Goal: Task Accomplishment & Management: Use online tool/utility

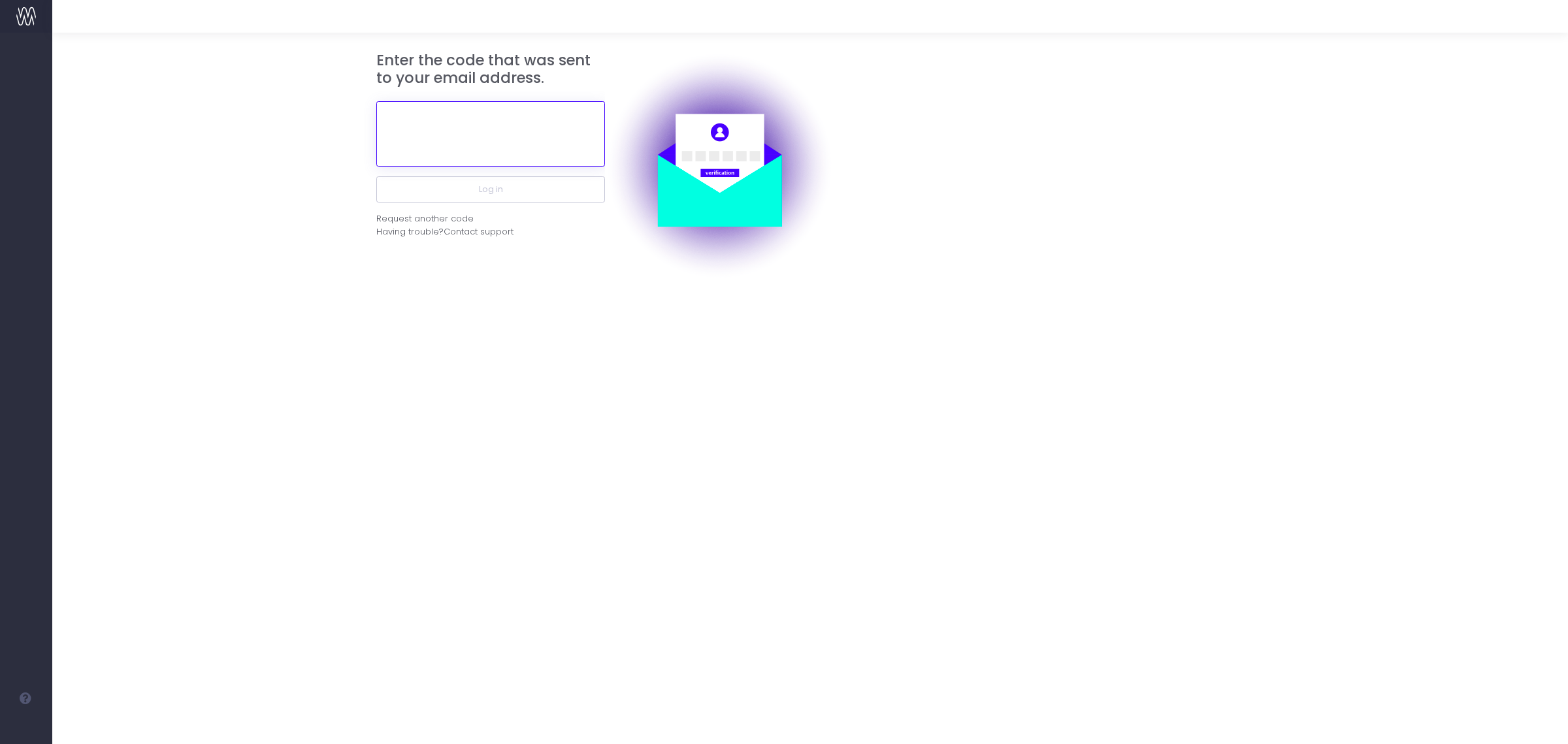
click at [536, 112] on input "text" at bounding box center [490, 134] width 228 height 66
paste input "548927"
type input "548927"
click at [528, 188] on button "Log in" at bounding box center [490, 190] width 228 height 26
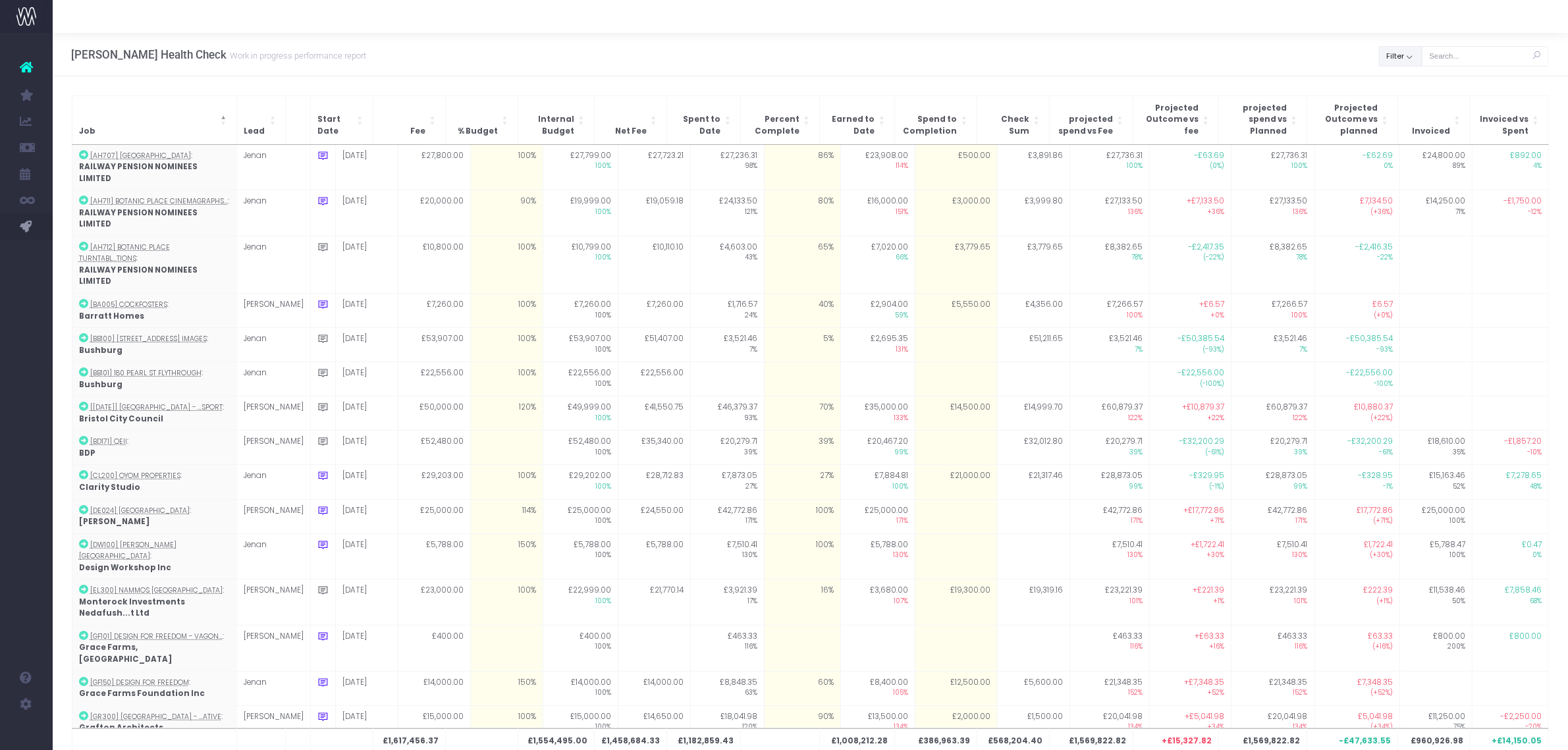
click at [1403, 63] on button "Filter" at bounding box center [1400, 56] width 44 height 20
click at [1404, 82] on span at bounding box center [1398, 85] width 12 height 12
click at [1412, 82] on input "All" at bounding box center [1416, 83] width 8 height 8
checkbox input "false"
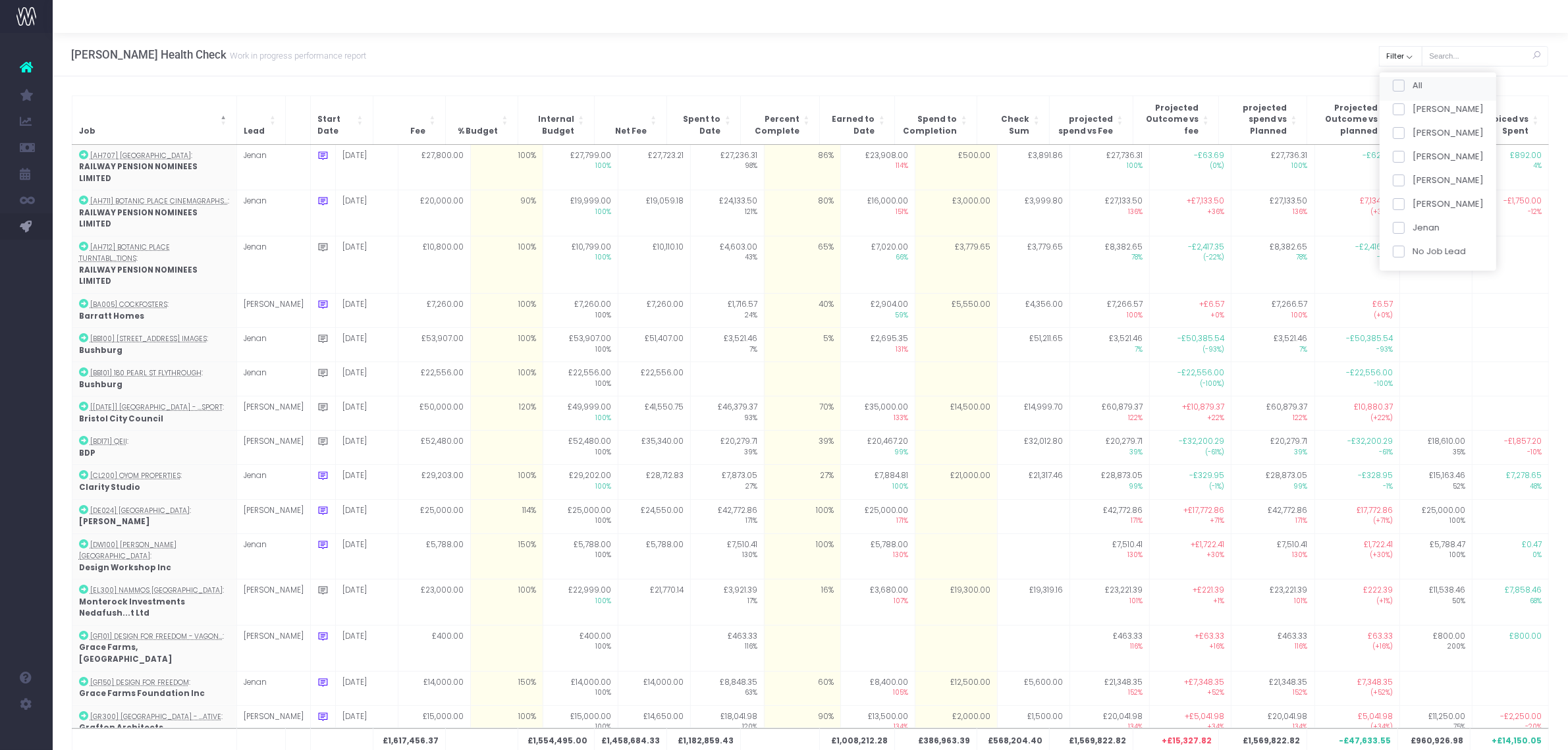
checkbox input "false"
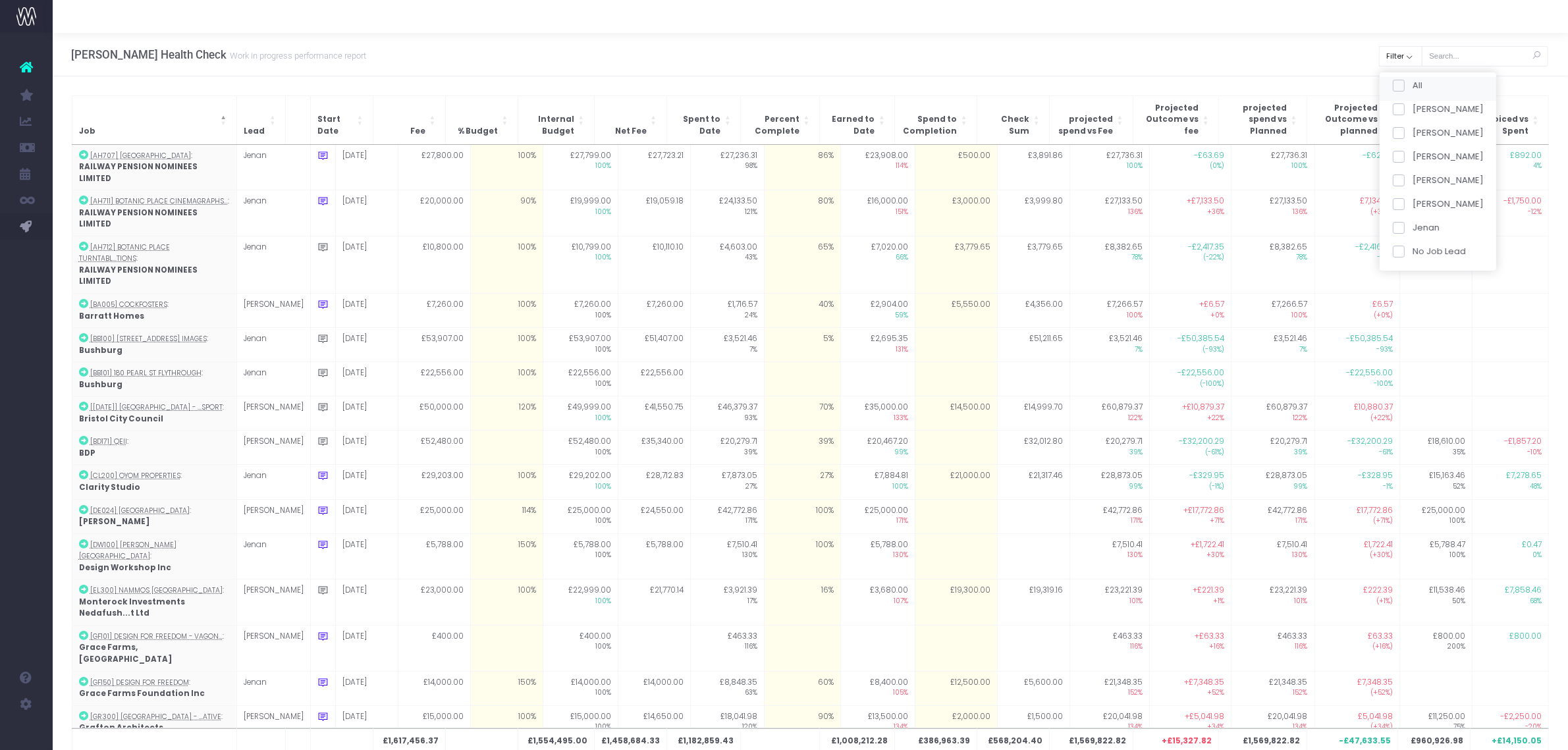
checkbox input "false"
click at [1409, 127] on label "Mikaela" at bounding box center [1437, 133] width 91 height 13
click at [1412, 127] on input "Mikaela" at bounding box center [1416, 131] width 8 height 8
checkbox input "true"
drag, startPoint x: 1421, startPoint y: 275, endPoint x: 1408, endPoint y: 270, distance: 13.9
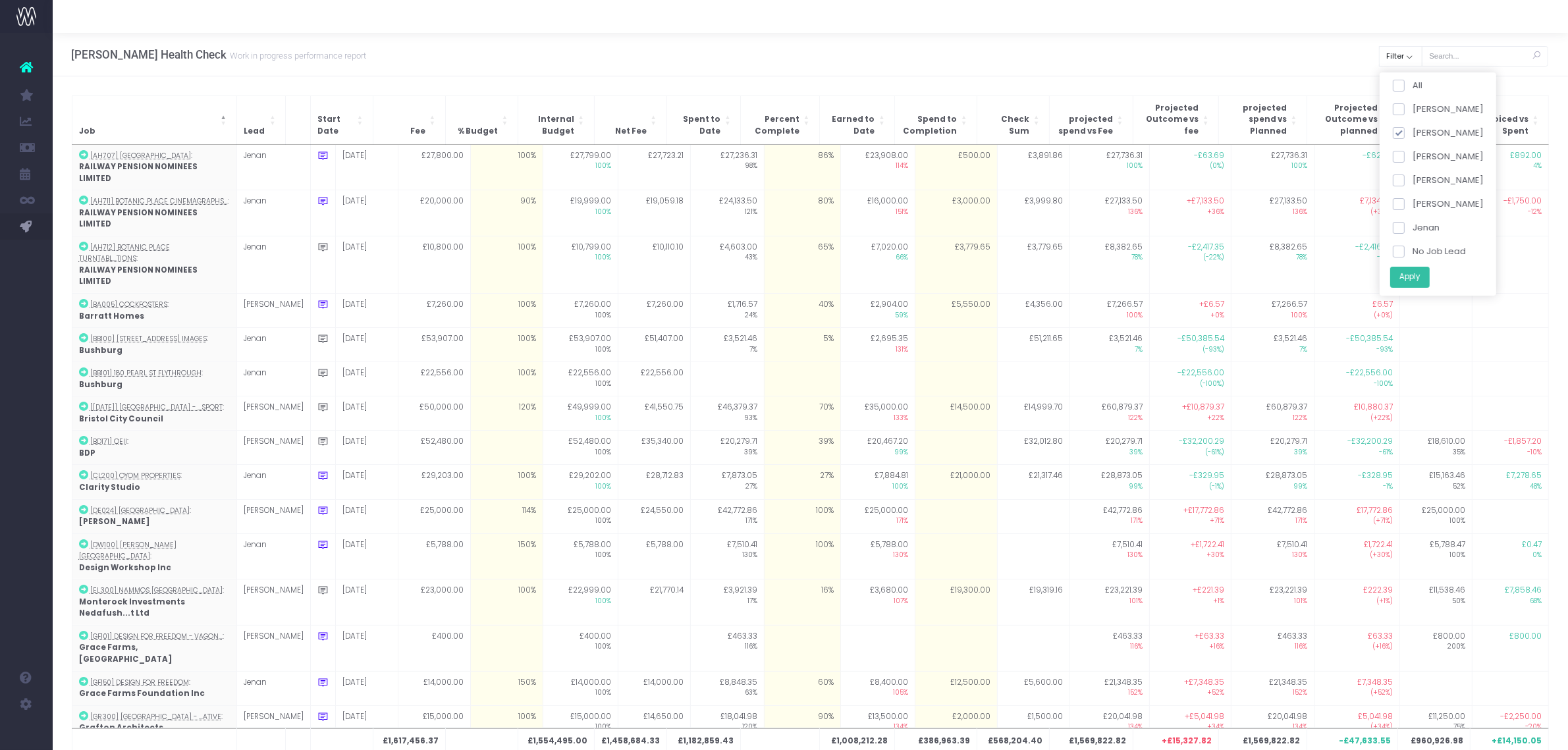
click at [1421, 277] on button "Apply" at bounding box center [1409, 277] width 40 height 22
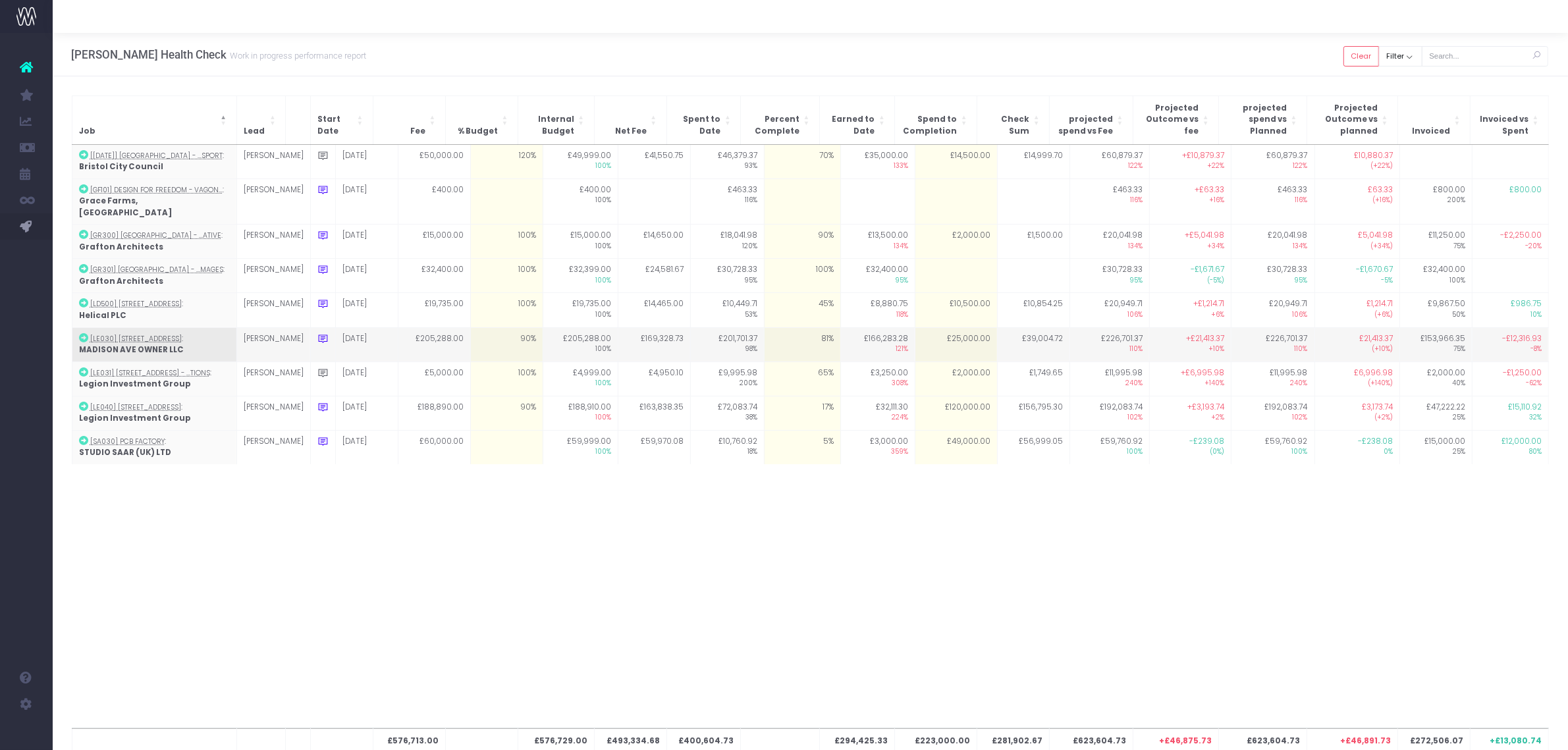
click at [310, 332] on td at bounding box center [323, 344] width 25 height 34
click at [318, 333] on icon at bounding box center [323, 339] width 11 height 11
click at [418, 356] on textarea "revised target of 110% following fee/scope reduction" at bounding box center [443, 371] width 250 height 38
drag, startPoint x: 365, startPoint y: 352, endPoint x: 382, endPoint y: 353, distance: 17.0
click at [382, 353] on textarea "revised target of 110% following fee/scope reduction" at bounding box center [443, 371] width 250 height 38
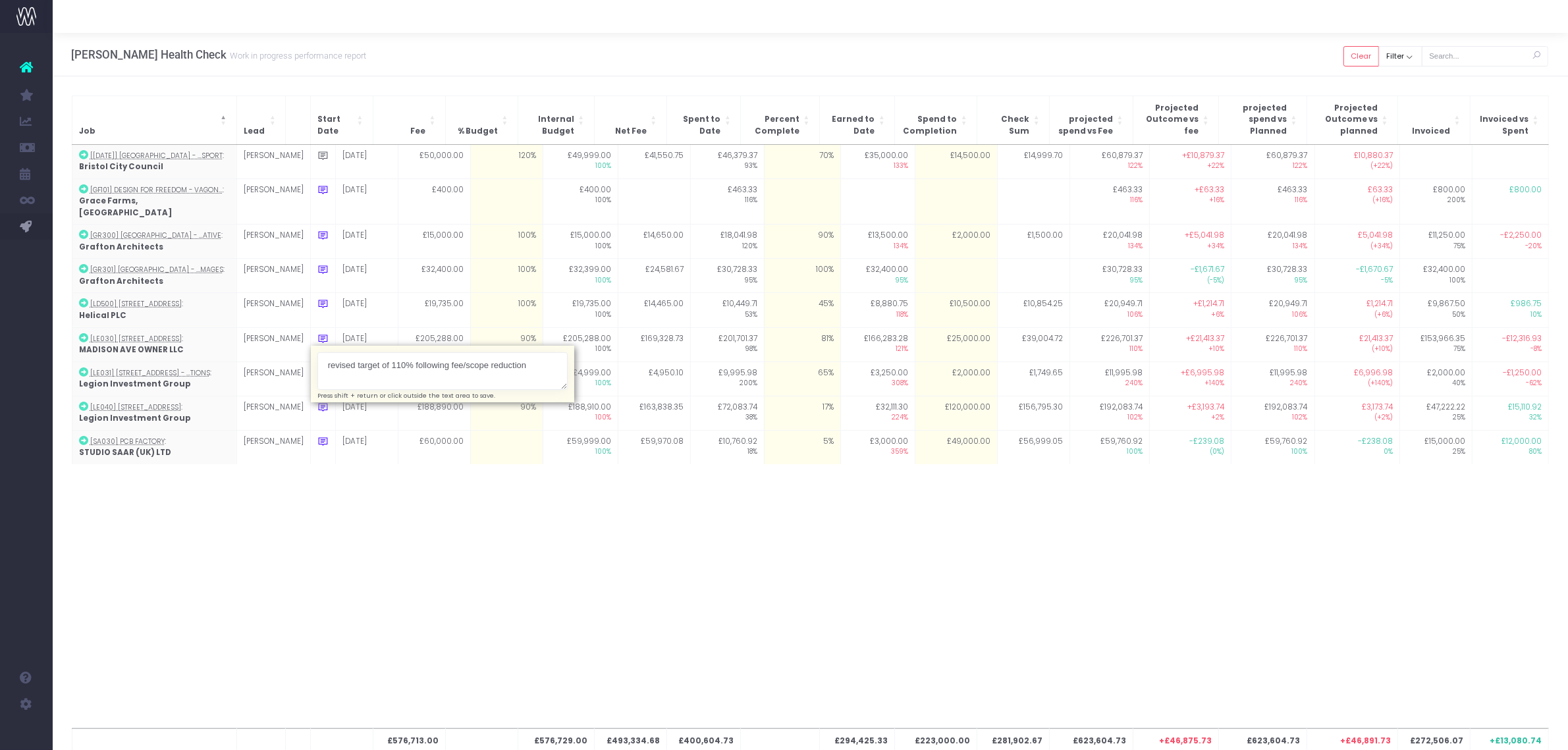
click at [510, 505] on div "£576,713.00 £576,729.00 £493,334.68 £400,604.73 £294,425.33 £223,000.00 £281,90…" at bounding box center [810, 436] width 1478 height 583
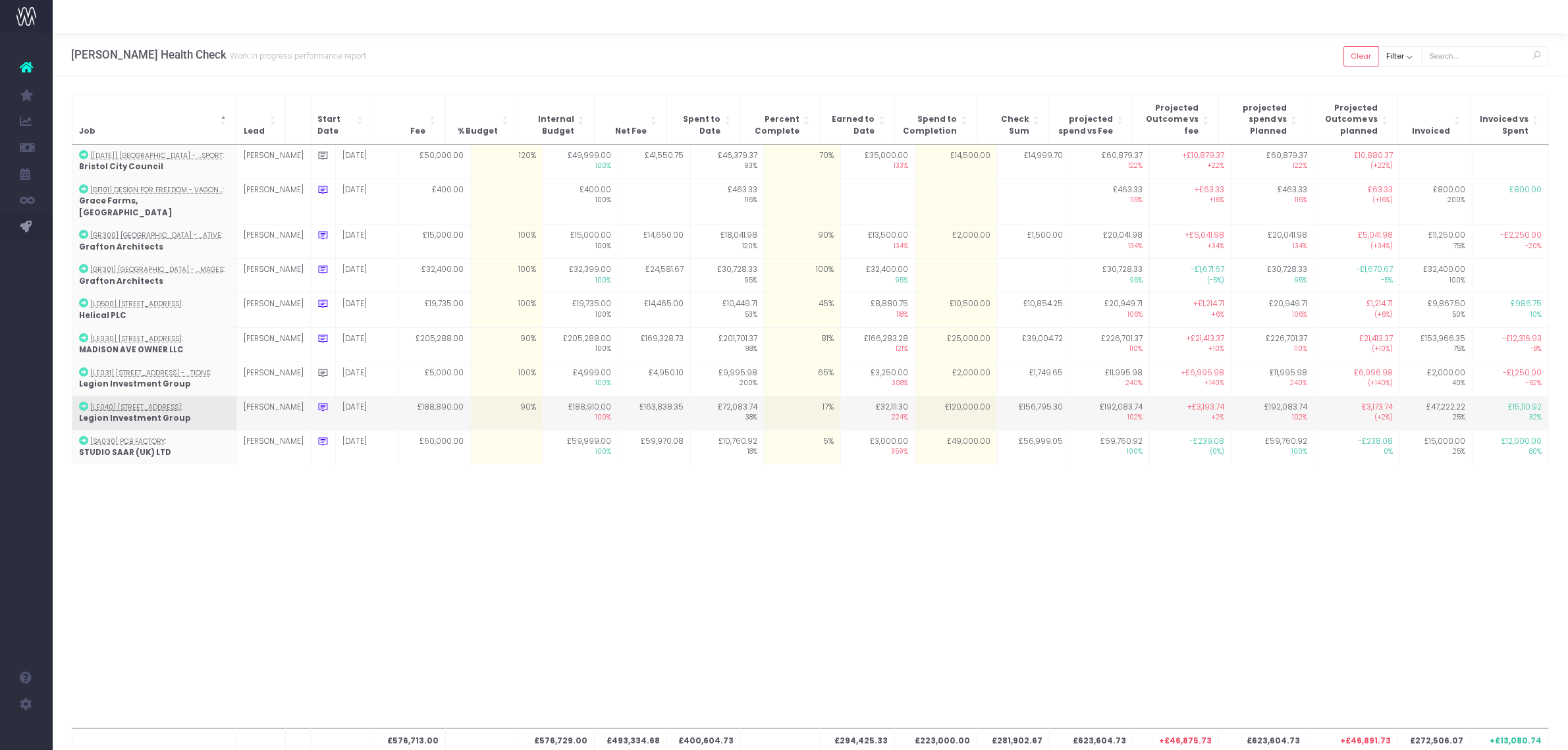
click at [318, 402] on icon at bounding box center [323, 407] width 11 height 11
click at [407, 430] on textarea "Time spent includes photography brief, which was quite time consuming and we di…" at bounding box center [443, 439] width 250 height 38
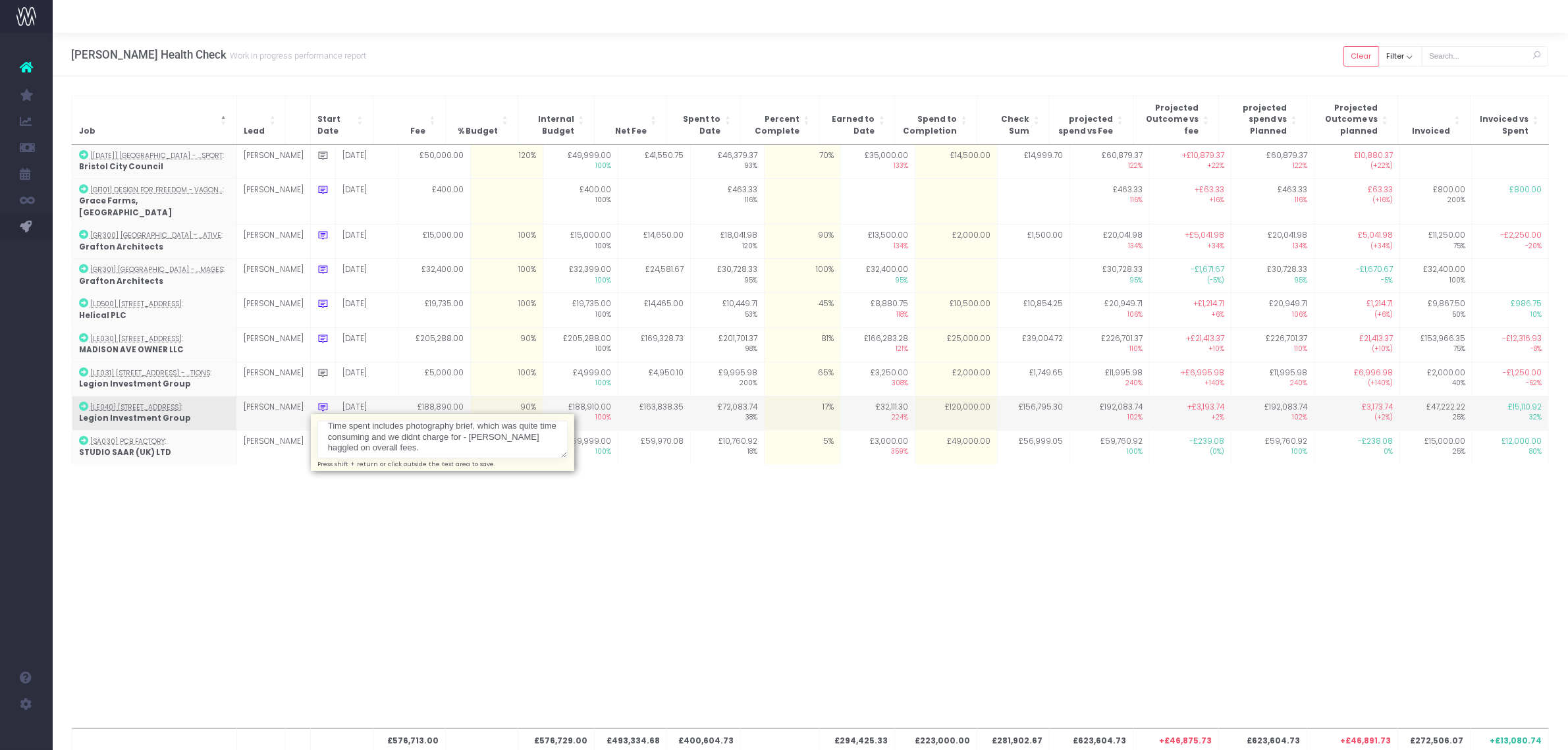
scroll to position [10, 0]
click at [594, 471] on div "£576,713.00 £576,729.00 £493,334.68 £400,604.73 £294,425.33 £223,000.00 £281,90…" at bounding box center [810, 436] width 1478 height 583
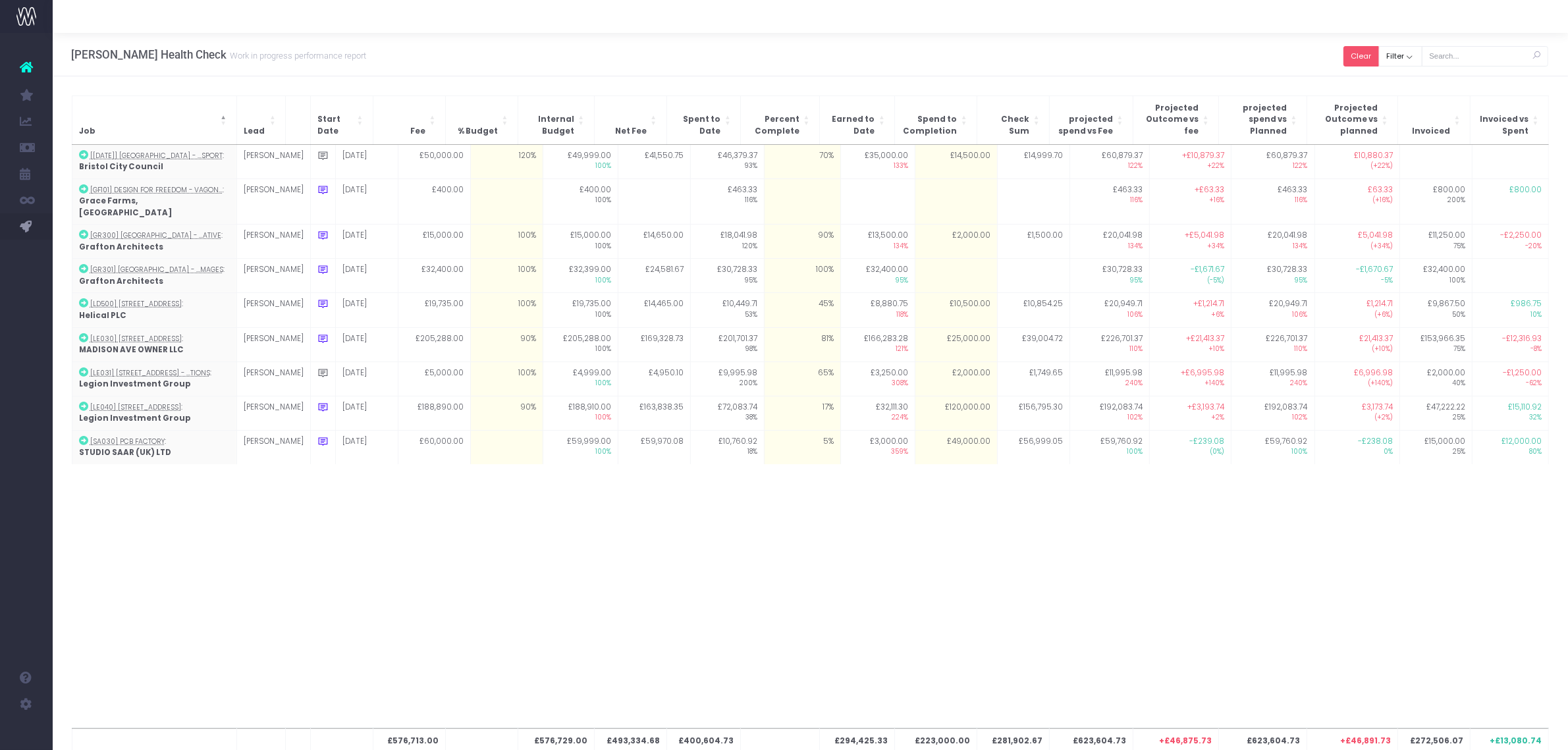
click at [1379, 47] on button "Clear" at bounding box center [1361, 56] width 35 height 20
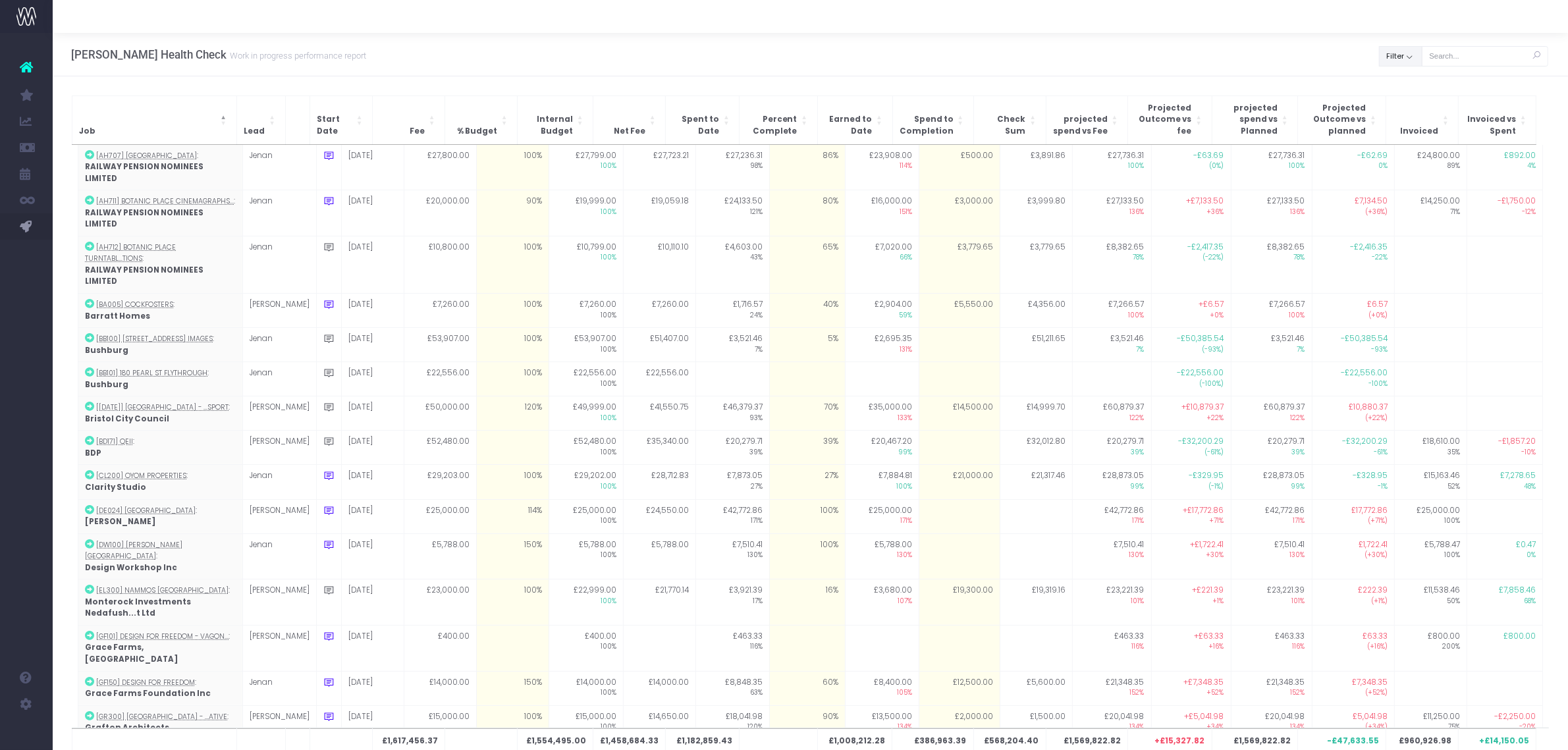
click at [1398, 51] on button "Filter" at bounding box center [1400, 56] width 44 height 20
click at [1406, 79] on label "All" at bounding box center [1407, 85] width 30 height 13
click at [1412, 79] on input "All" at bounding box center [1416, 83] width 8 height 8
checkbox input "false"
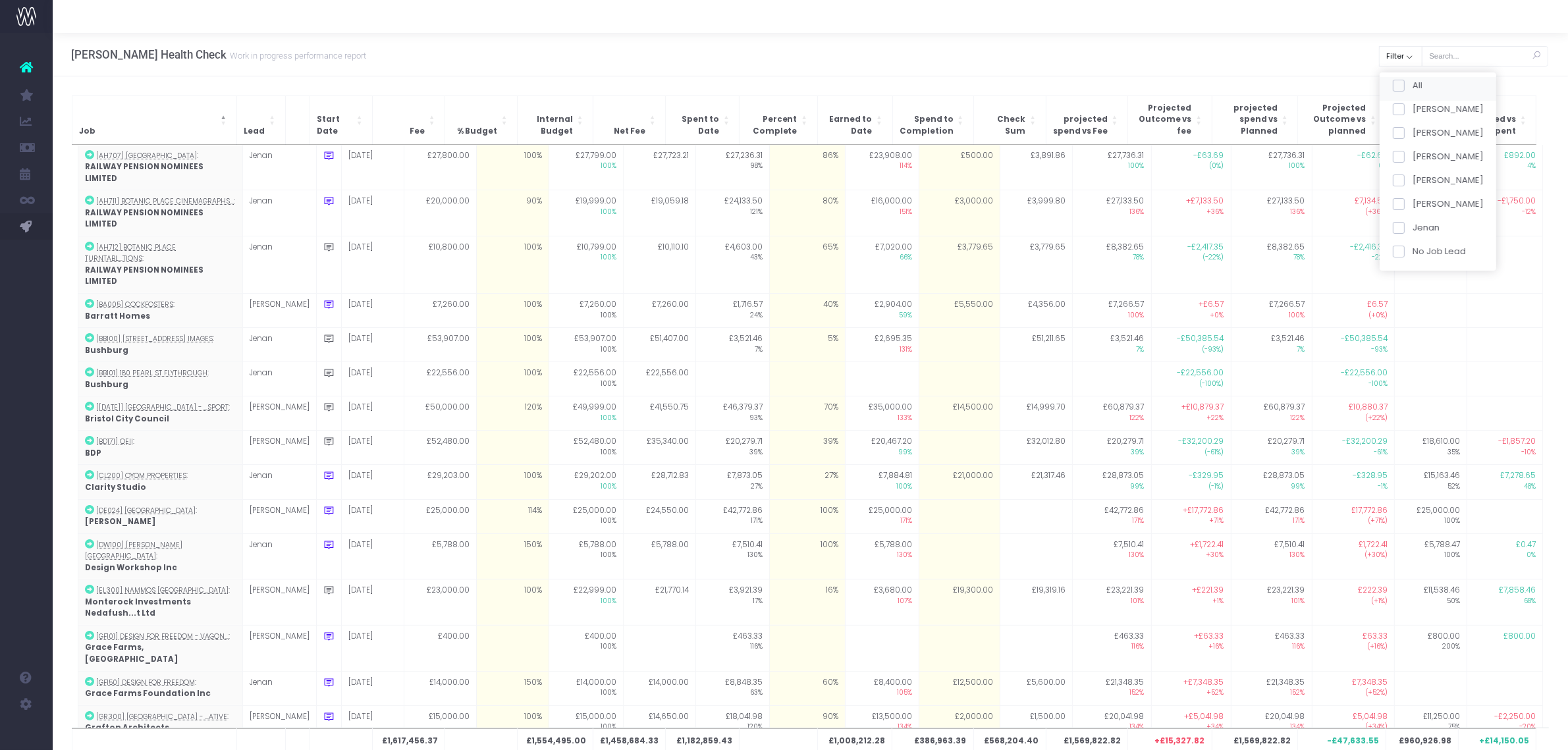
checkbox input "false"
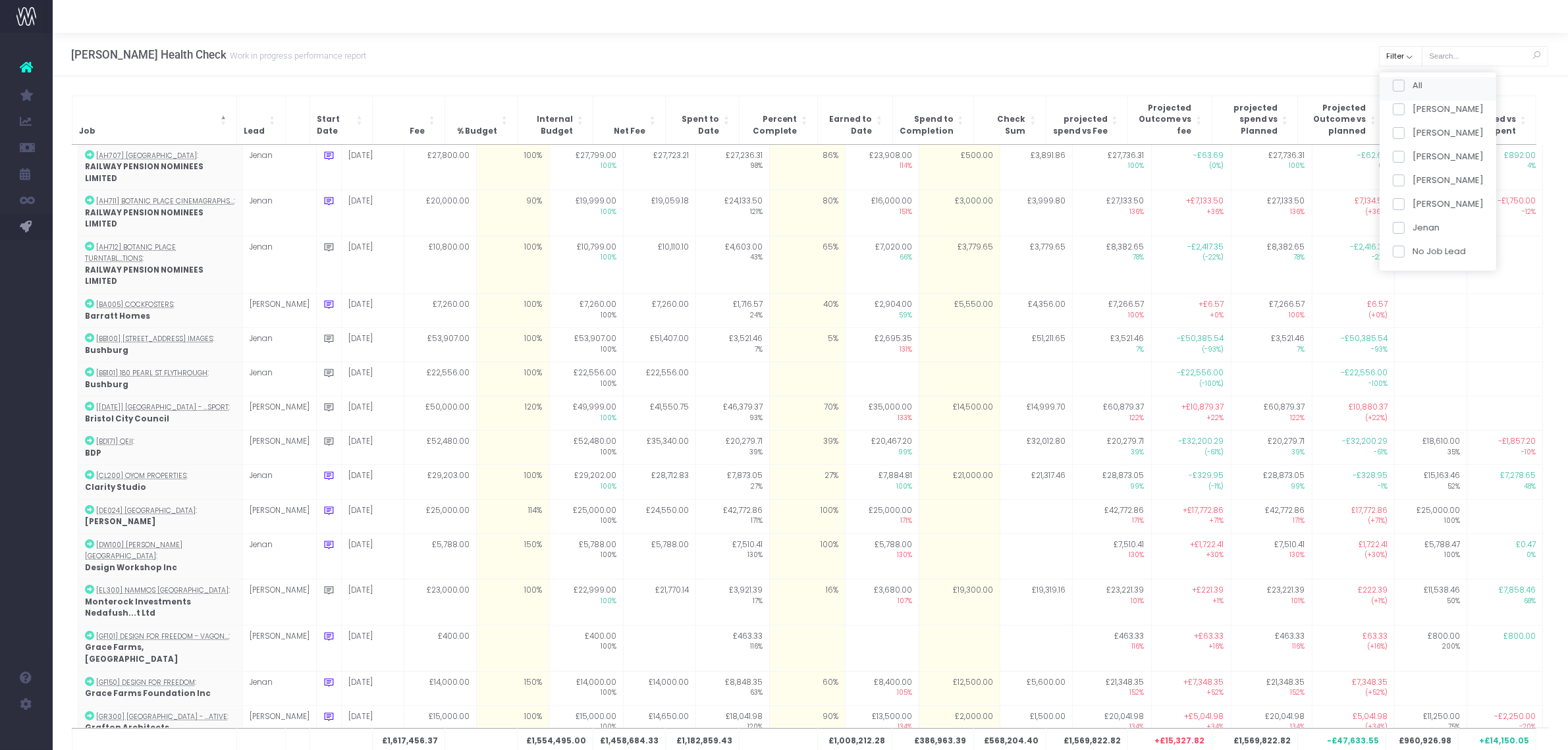
checkbox input "false"
click at [1401, 223] on span at bounding box center [1398, 227] width 12 height 12
click at [1412, 223] on input "Jenan" at bounding box center [1416, 225] width 8 height 8
checkbox input "true"
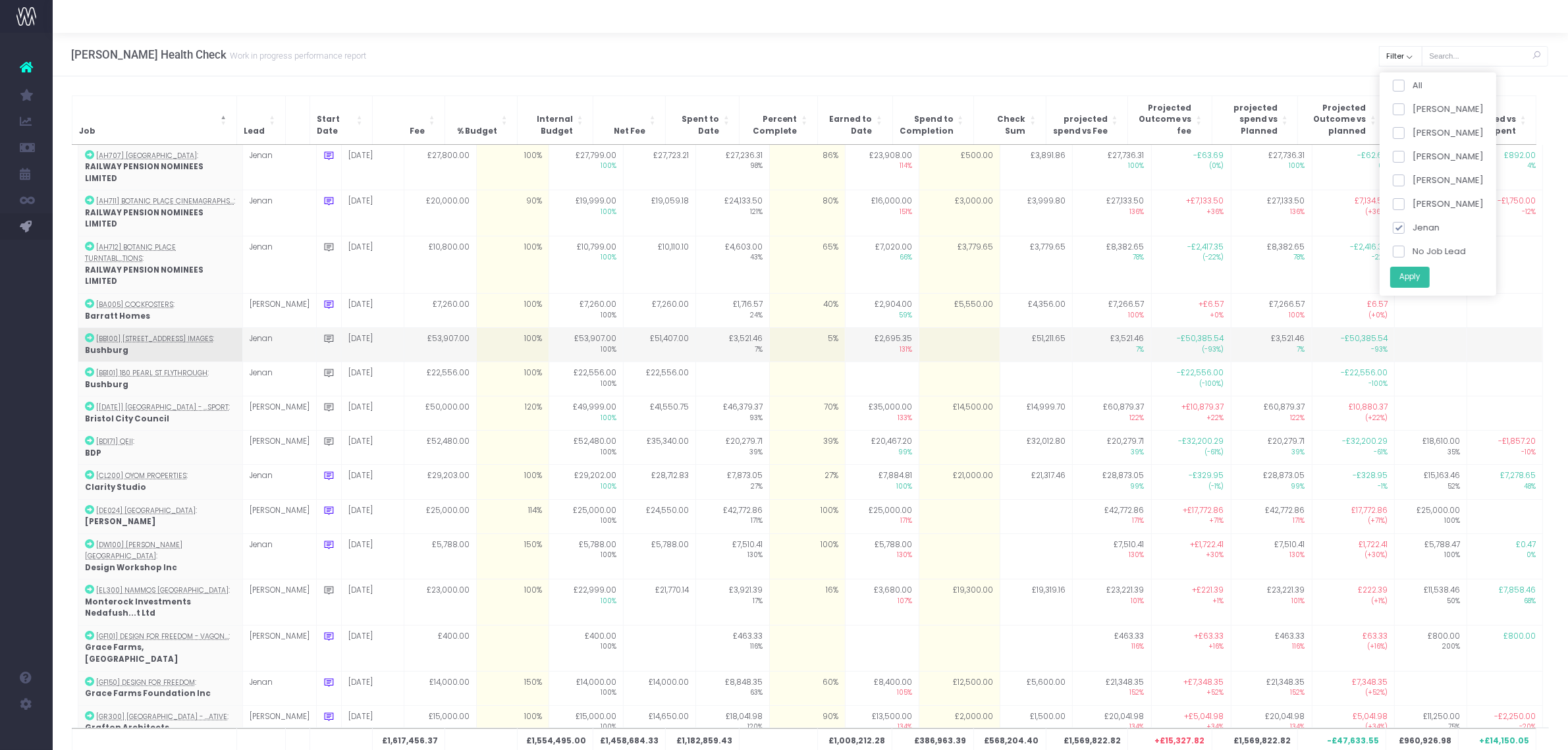
click at [1412, 277] on button "Apply" at bounding box center [1409, 277] width 40 height 22
